Goal: Task Accomplishment & Management: Use online tool/utility

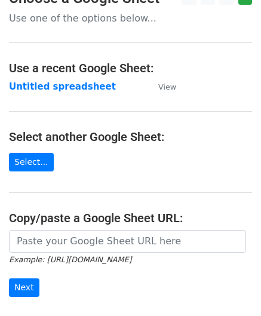
scroll to position [60, 0]
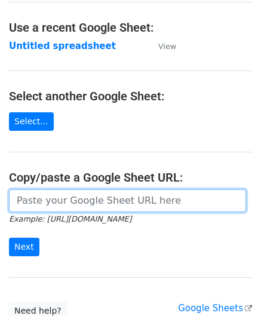
click at [54, 196] on input "url" at bounding box center [127, 201] width 237 height 23
paste input "[URL][DOMAIN_NAME]"
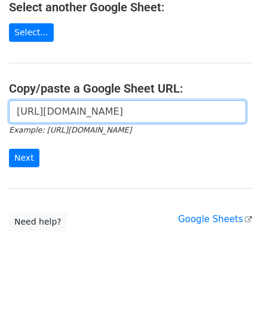
scroll to position [157, 0]
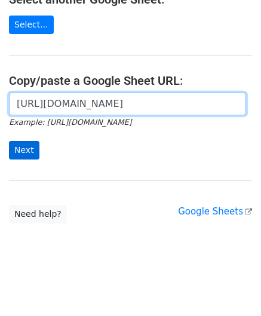
type input "[URL][DOMAIN_NAME]"
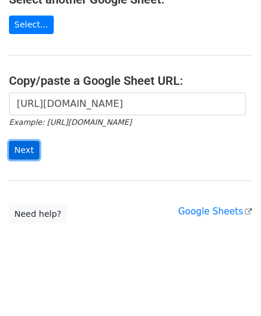
click at [26, 147] on input "Next" at bounding box center [24, 150] width 30 height 19
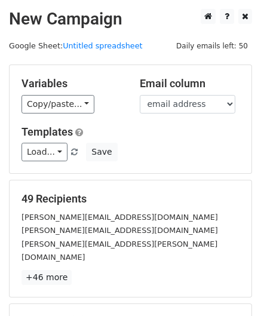
scroll to position [146, 0]
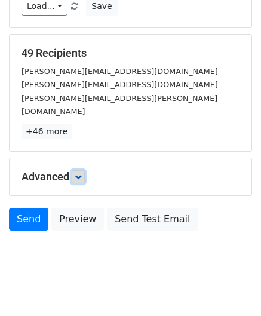
click at [77, 173] on icon at bounding box center [78, 176] width 7 height 7
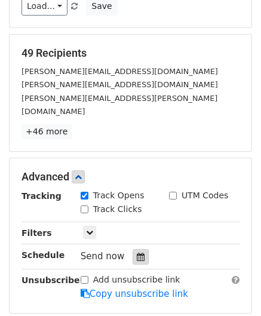
click at [139, 249] on div at bounding box center [141, 257] width 16 height 16
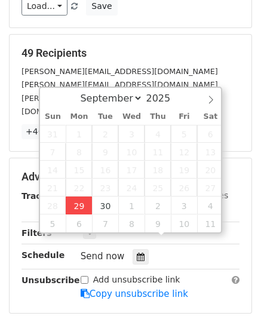
type input "2025-09-29 12:00"
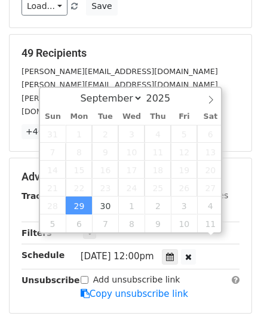
scroll to position [0, 0]
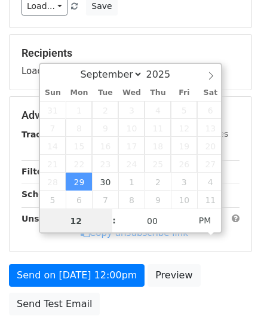
paste input "Hour"
type input "2"
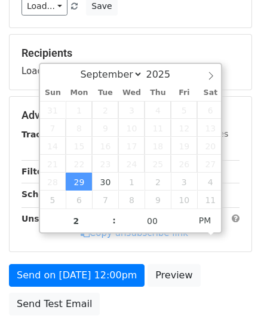
type input "2025-09-29 14:00"
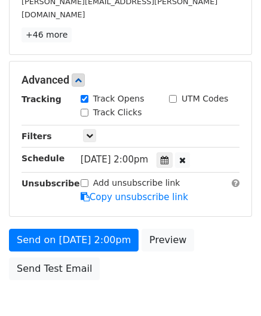
scroll to position [291, 0]
